Goal: Task Accomplishment & Management: Complete application form

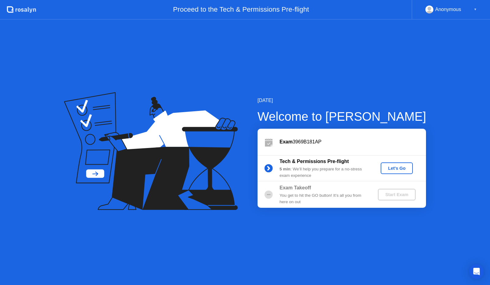
click at [401, 171] on div "Let's Go" at bounding box center [396, 168] width 27 height 5
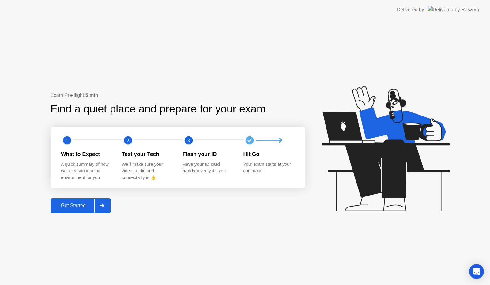
click at [81, 208] on div "Get Started" at bounding box center [73, 206] width 42 height 6
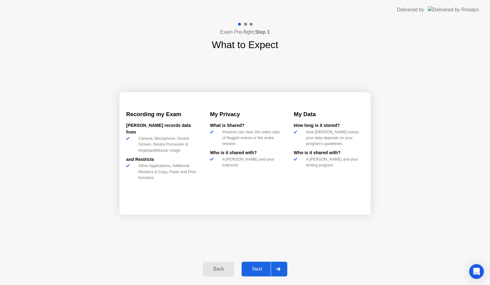
click at [261, 267] on div "Next" at bounding box center [257, 269] width 27 height 6
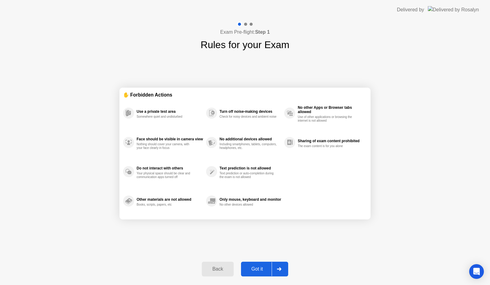
click at [256, 268] on div "Got it" at bounding box center [257, 269] width 29 height 6
select select "Available cameras"
select select "Available speakers"
select select "Available microphones"
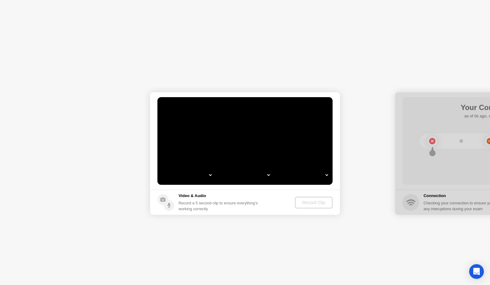
select select "*"
select select "**********"
select select "*******"
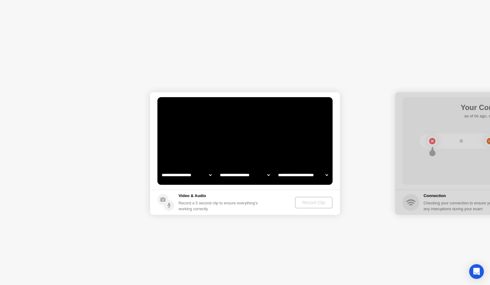
select select "*******"
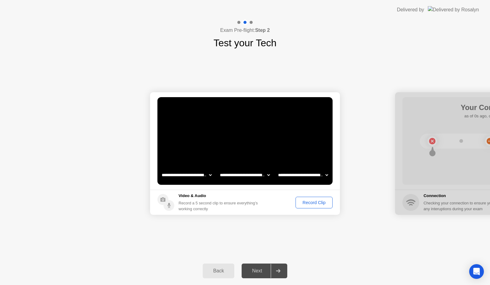
click at [313, 204] on div "Record Clip" at bounding box center [314, 202] width 33 height 5
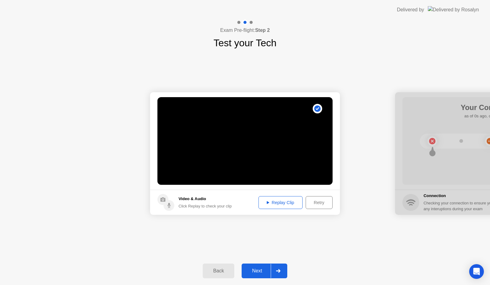
click at [255, 268] on div "Next" at bounding box center [257, 271] width 27 height 6
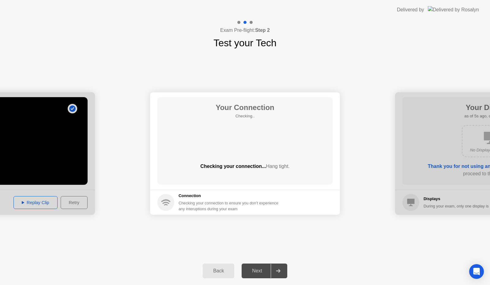
click at [245, 145] on div "Your Connection Checking.. Checking your connection... Hang tight." at bounding box center [244, 141] width 175 height 88
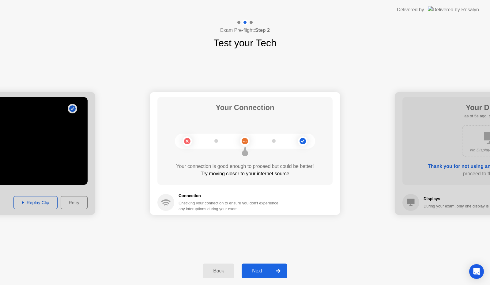
click at [244, 139] on circle at bounding box center [245, 141] width 6 height 6
click at [262, 270] on div "Next" at bounding box center [257, 271] width 27 height 6
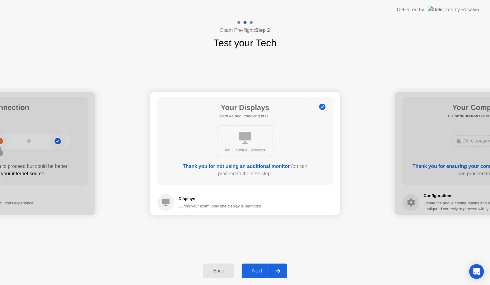
click at [245, 139] on icon at bounding box center [245, 138] width 12 height 12
click at [186, 204] on div "During your exam, only one display is permitted" at bounding box center [220, 206] width 83 height 6
click at [256, 272] on div "Next" at bounding box center [257, 271] width 27 height 6
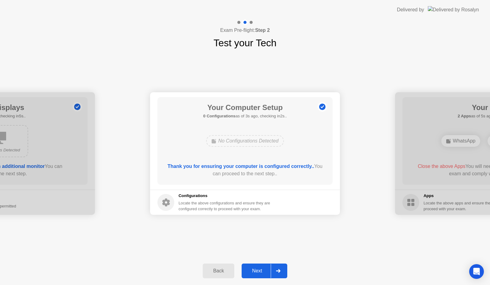
click at [256, 271] on div "Next" at bounding box center [257, 271] width 27 height 6
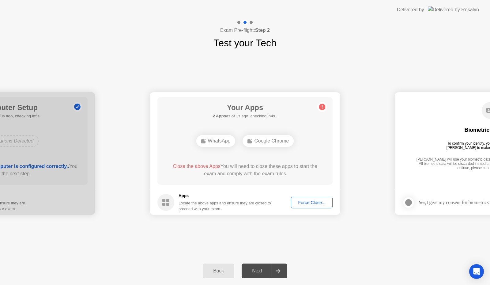
click at [316, 202] on div "Force Close..." at bounding box center [311, 202] width 37 height 5
click at [305, 204] on div "Force Close..." at bounding box center [311, 202] width 37 height 5
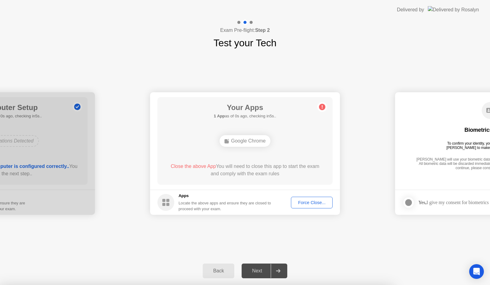
click at [171, 196] on circle at bounding box center [165, 202] width 17 height 17
click at [244, 141] on div "Google Chrome" at bounding box center [245, 141] width 51 height 12
click at [310, 203] on div "Force Close..." at bounding box center [311, 202] width 37 height 5
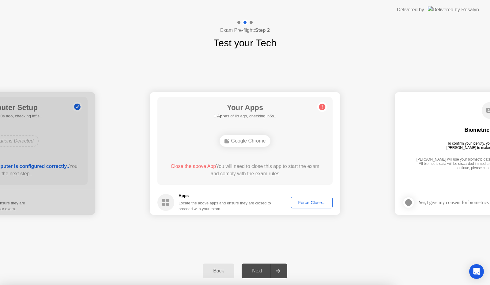
click at [220, 271] on div "Back" at bounding box center [219, 271] width 28 height 6
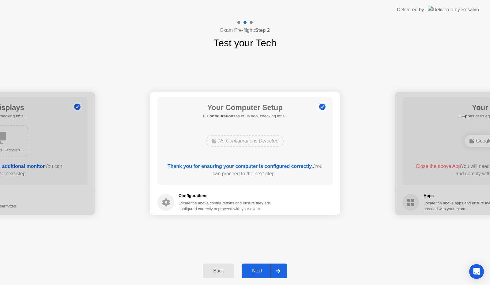
click at [220, 271] on div "Back" at bounding box center [219, 271] width 28 height 6
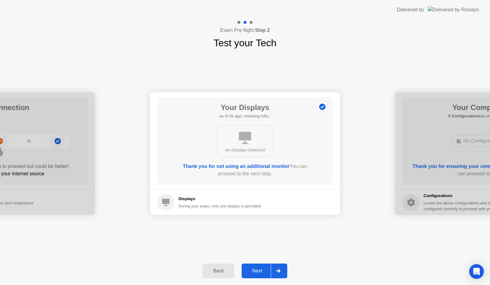
click at [220, 271] on div "Back" at bounding box center [219, 271] width 28 height 6
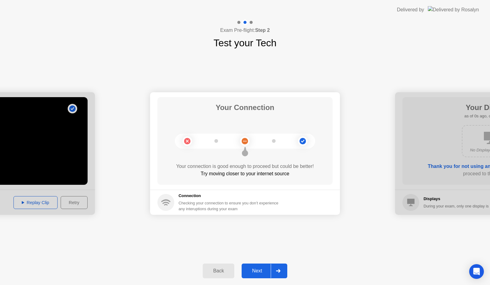
click at [220, 271] on div "Back" at bounding box center [219, 271] width 28 height 6
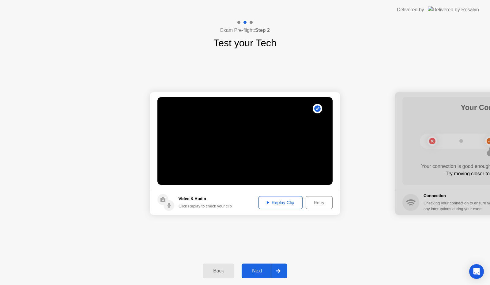
click at [255, 271] on div "Next" at bounding box center [257, 271] width 27 height 6
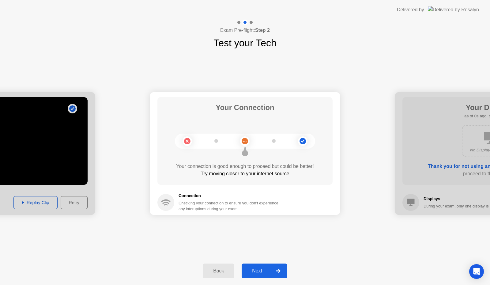
click at [255, 271] on div "Next" at bounding box center [257, 271] width 27 height 6
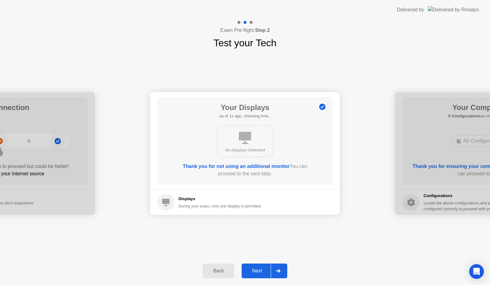
click at [255, 271] on div "Next" at bounding box center [257, 271] width 27 height 6
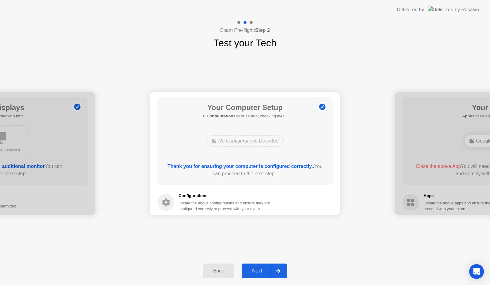
click at [255, 271] on div "Next" at bounding box center [257, 271] width 27 height 6
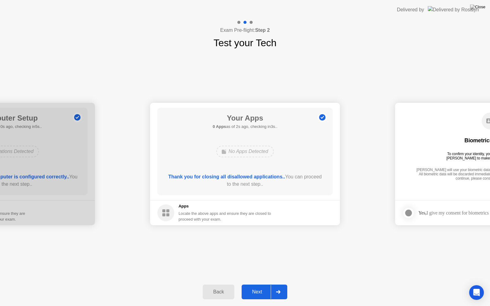
click at [242, 150] on div "No Apps Detected" at bounding box center [244, 152] width 57 height 12
click at [222, 151] on rect at bounding box center [224, 152] width 4 height 4
click at [321, 118] on circle at bounding box center [322, 118] width 6 height 6
click at [206, 216] on div "Locate the above apps and ensure they are closed to proceed with your exam." at bounding box center [225, 217] width 93 height 12
click at [258, 285] on div "Next" at bounding box center [257, 293] width 27 height 6
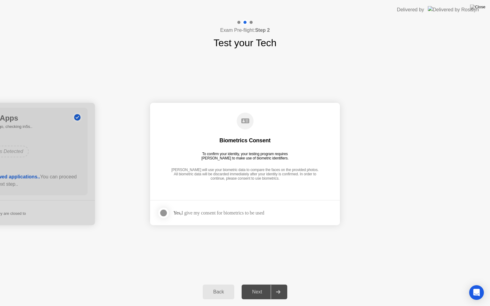
click at [163, 212] on div at bounding box center [163, 213] width 7 height 7
click at [259, 285] on div "Next" at bounding box center [257, 293] width 27 height 6
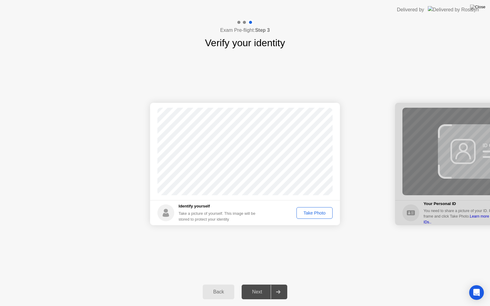
click at [309, 213] on div "Take Photo" at bounding box center [315, 213] width 32 height 5
click at [256, 285] on div "Next" at bounding box center [257, 293] width 27 height 6
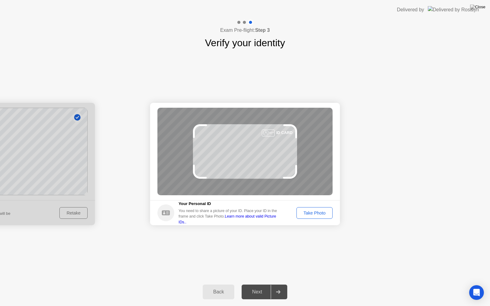
click at [267, 138] on div "ID CARD" at bounding box center [244, 152] width 175 height 88
click at [304, 214] on div "Take Photo" at bounding box center [315, 213] width 32 height 5
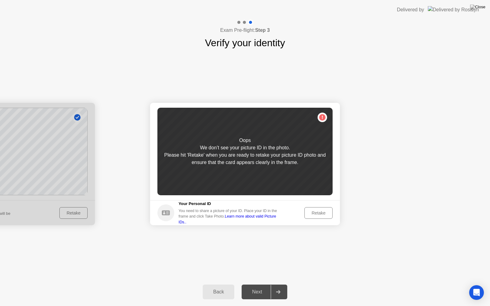
click at [264, 218] on link "Learn more about valid Picture IDs.." at bounding box center [228, 219] width 98 height 10
click at [170, 216] on circle at bounding box center [165, 213] width 17 height 17
click at [317, 212] on div "Retake" at bounding box center [319, 213] width 24 height 5
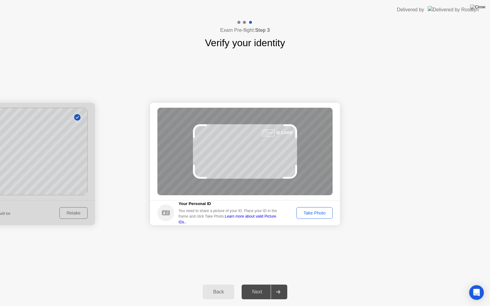
click at [267, 134] on div at bounding box center [268, 133] width 13 height 7
click at [317, 213] on div "Take Photo" at bounding box center [315, 213] width 32 height 5
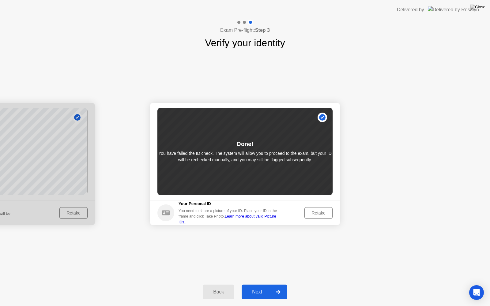
click at [253, 218] on link "Learn more about valid Picture IDs.." at bounding box center [228, 219] width 98 height 10
click at [255, 285] on button "Next" at bounding box center [265, 292] width 46 height 15
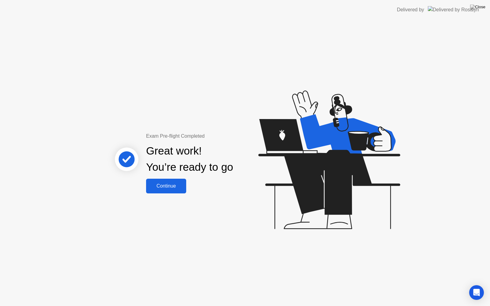
click at [172, 190] on button "Continue" at bounding box center [166, 186] width 40 height 15
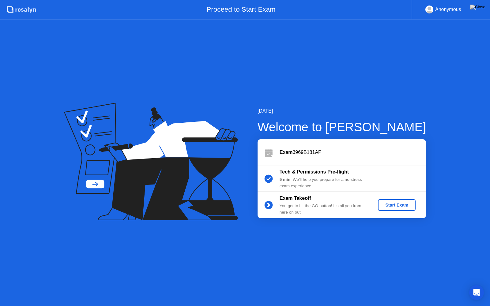
click at [398, 204] on div "Start Exam" at bounding box center [397, 205] width 33 height 5
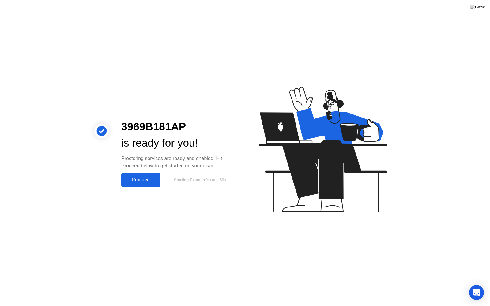
click at [149, 181] on div "Proceed" at bounding box center [140, 180] width 35 height 6
